Goal: Transaction & Acquisition: Purchase product/service

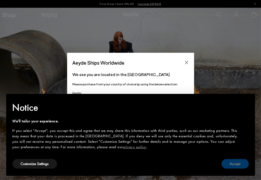
click at [236, 168] on button "Accept" at bounding box center [234, 164] width 27 height 10
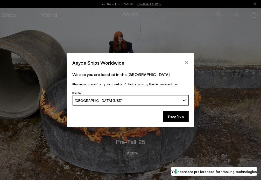
click at [185, 63] on icon "Close" at bounding box center [186, 63] width 4 height 4
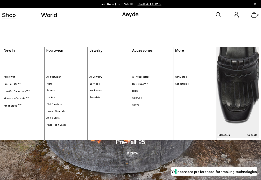
click at [53, 97] on span "Loafers" at bounding box center [50, 97] width 9 height 3
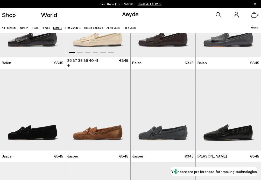
scroll to position [78, 0]
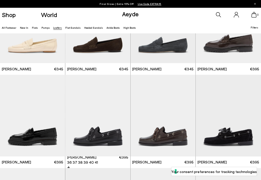
scroll to position [155, 0]
